Goal: Find contact information: Find contact information

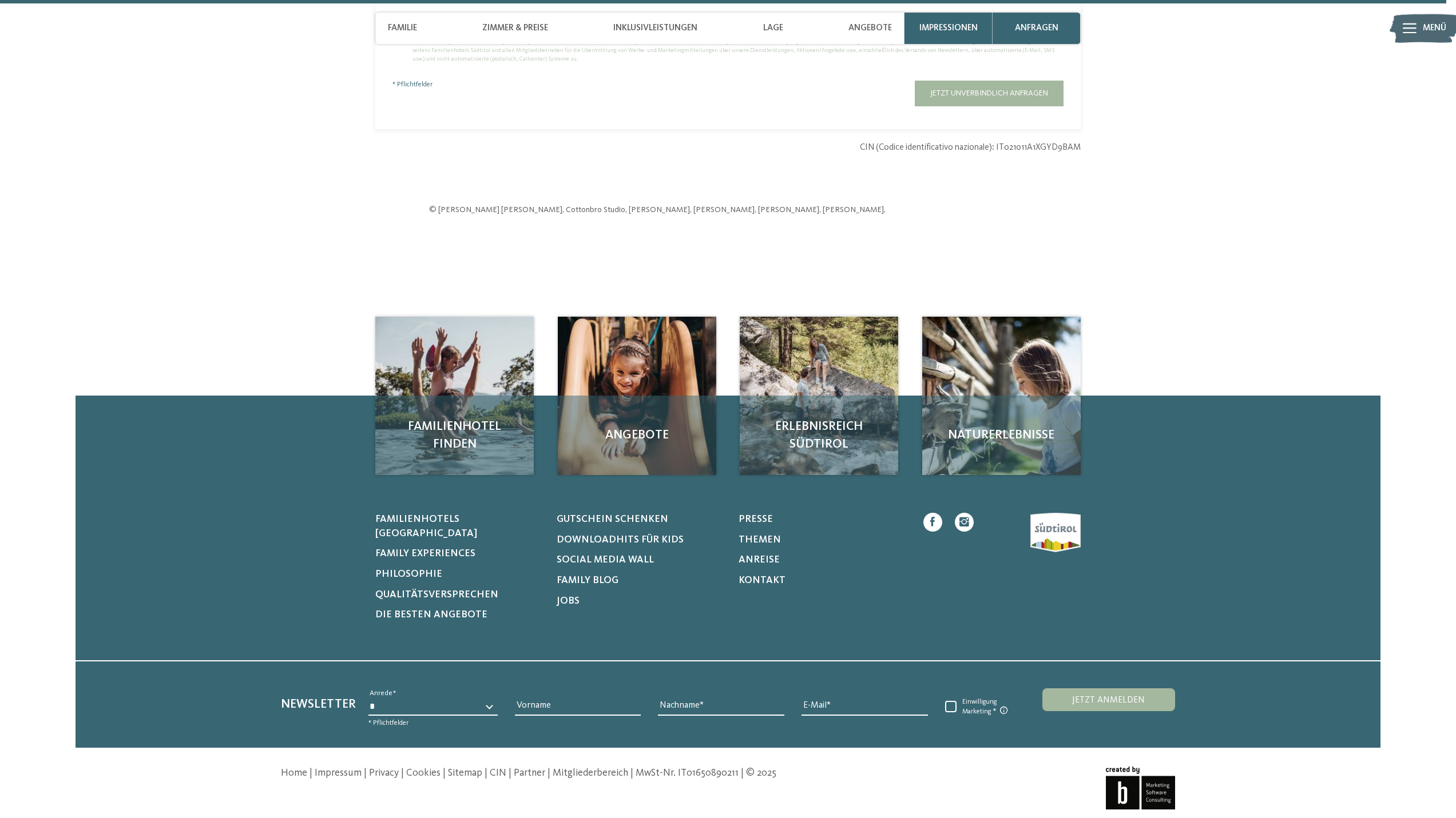
scroll to position [4153, 0]
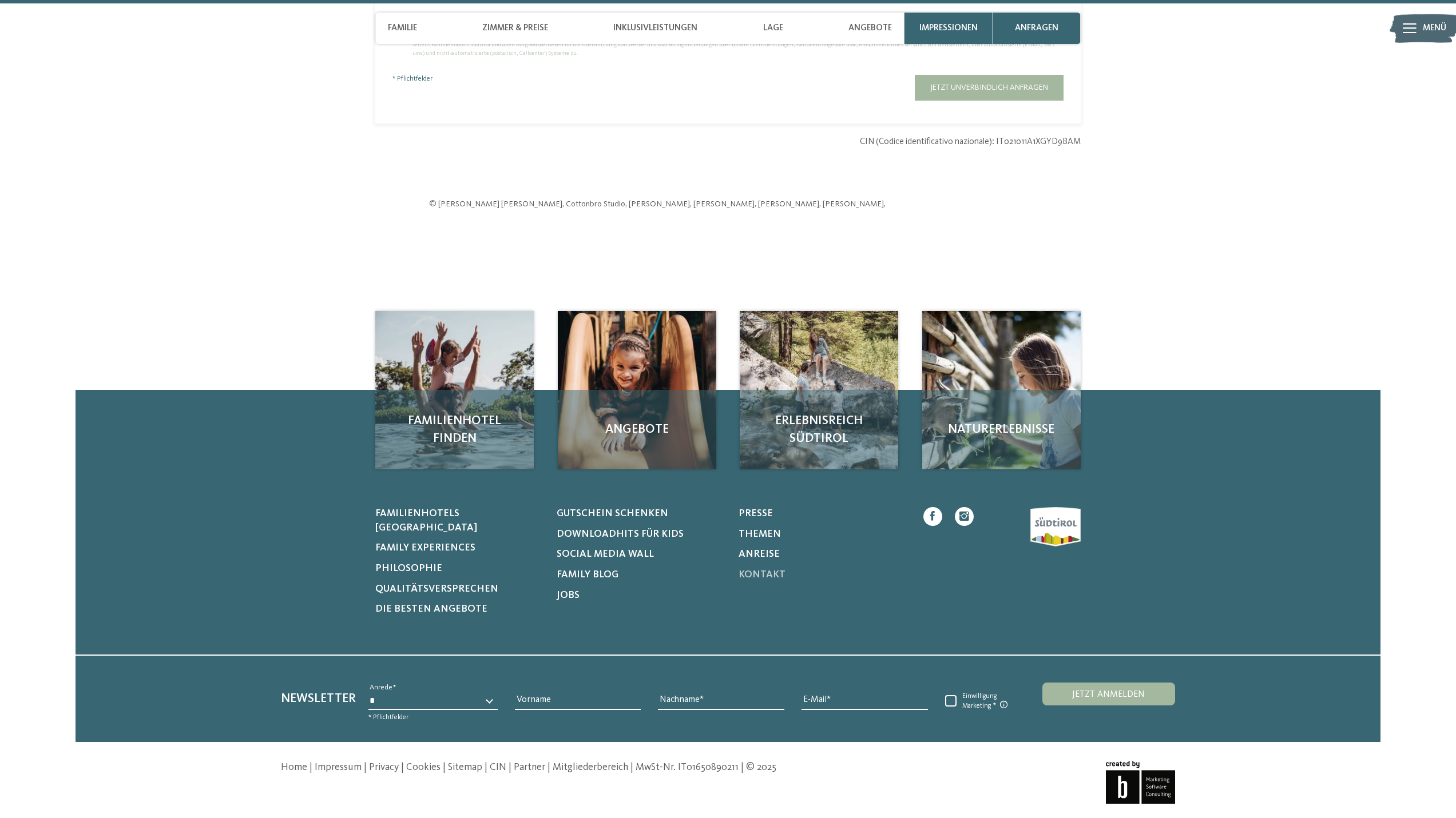
click at [763, 570] on span "Kontakt" at bounding box center [762, 574] width 47 height 10
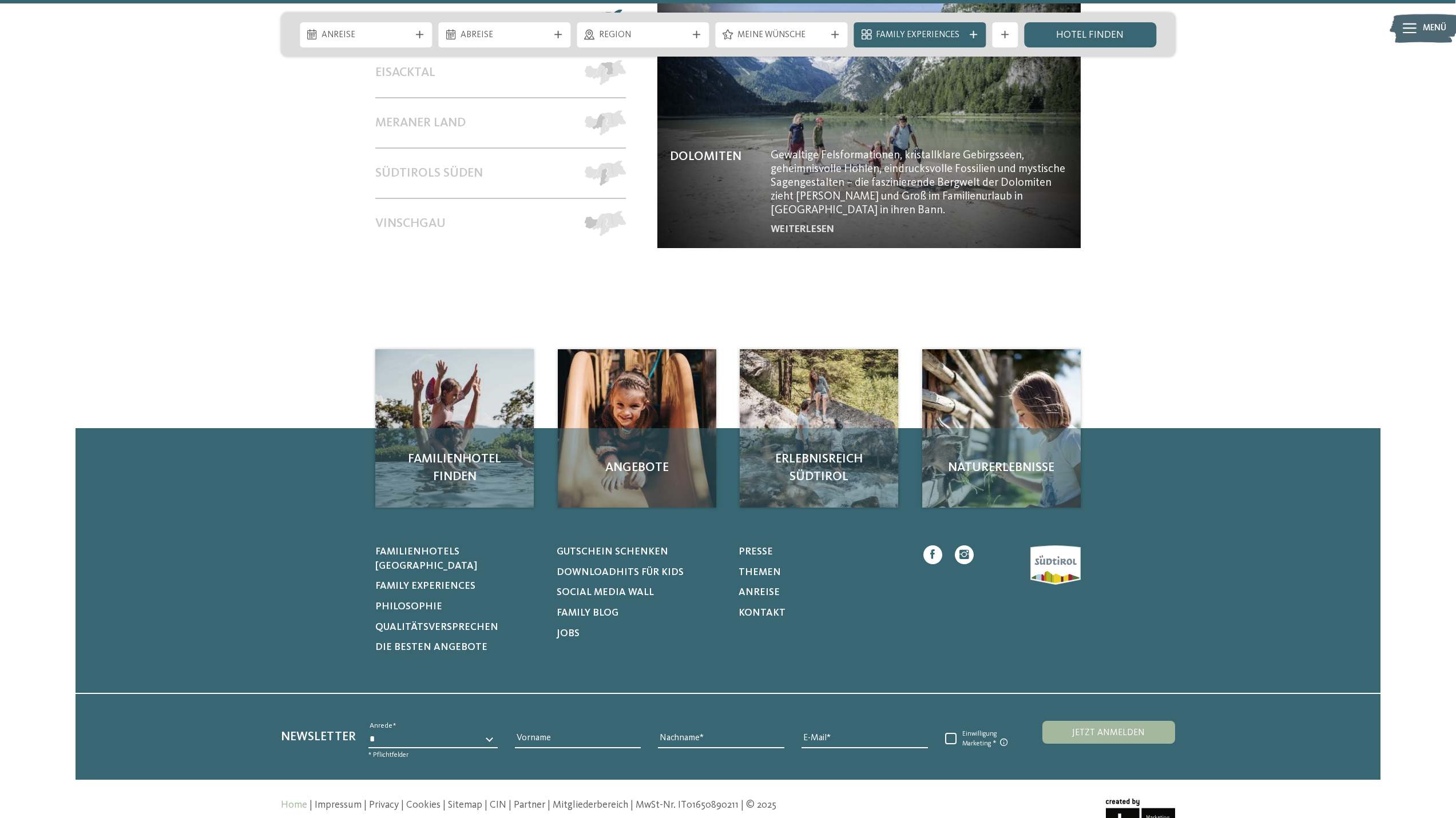
scroll to position [5863, 0]
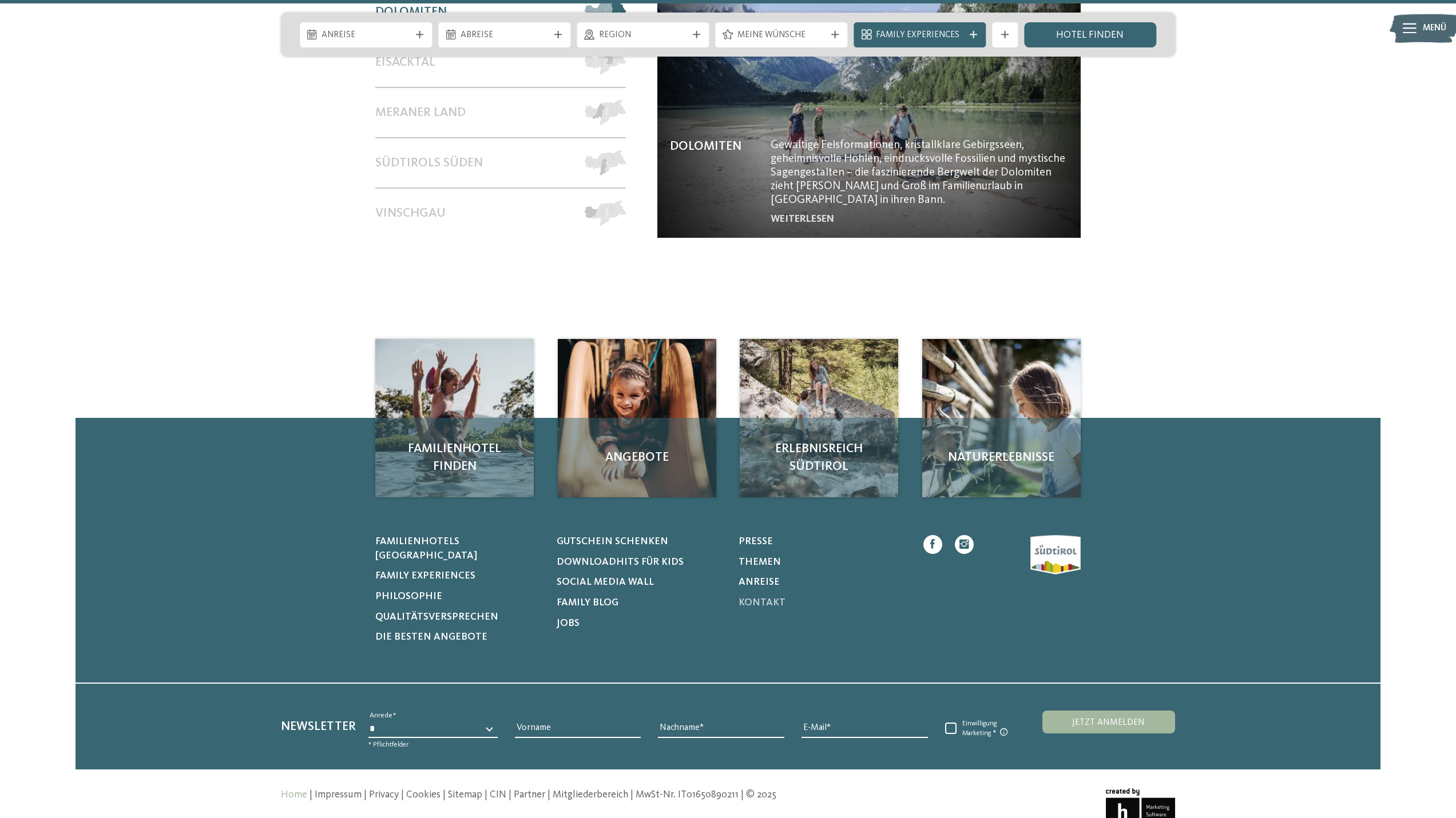
click at [773, 598] on span "Kontakt" at bounding box center [762, 602] width 47 height 10
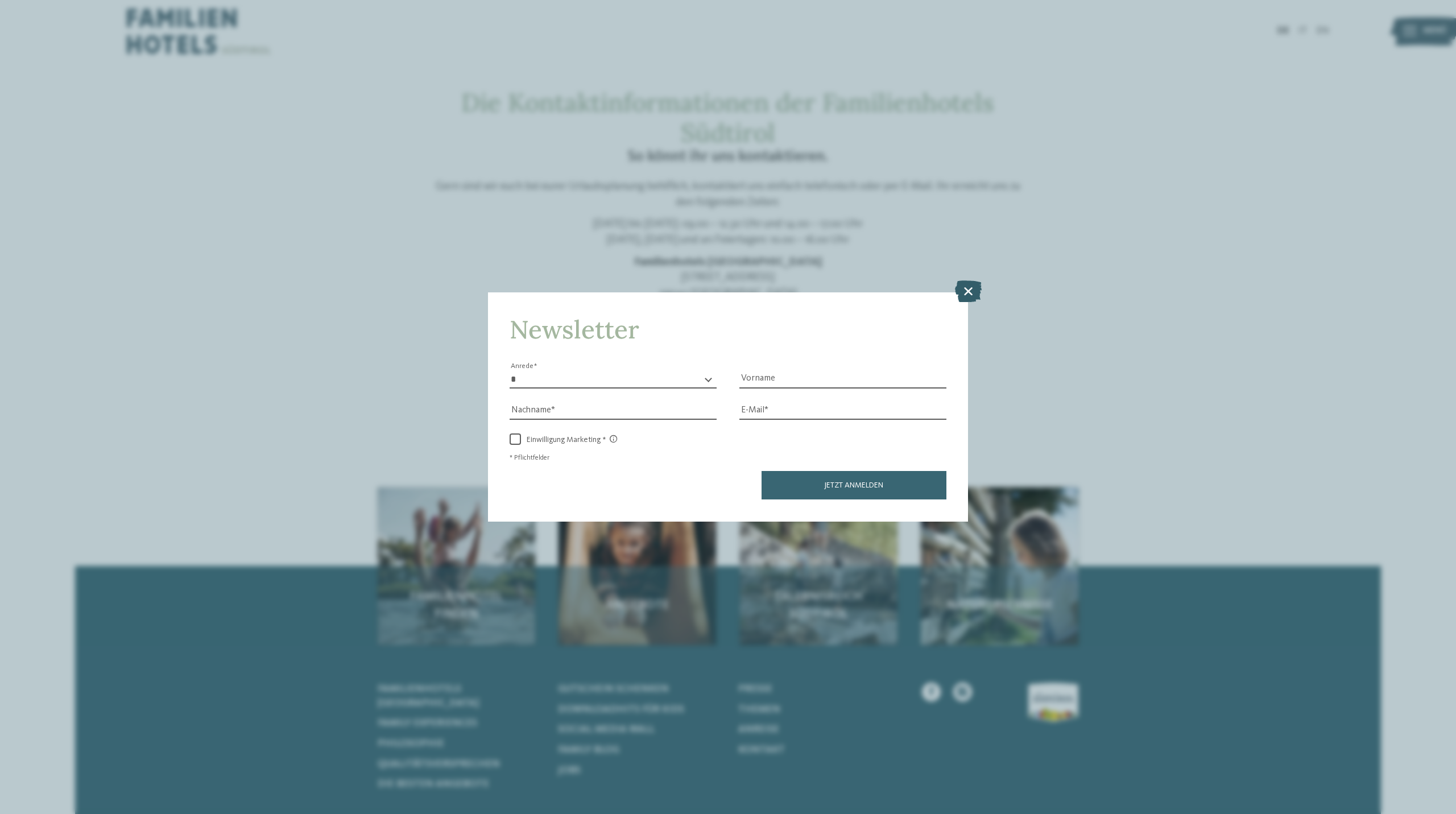
click at [971, 295] on icon at bounding box center [969, 291] width 27 height 22
